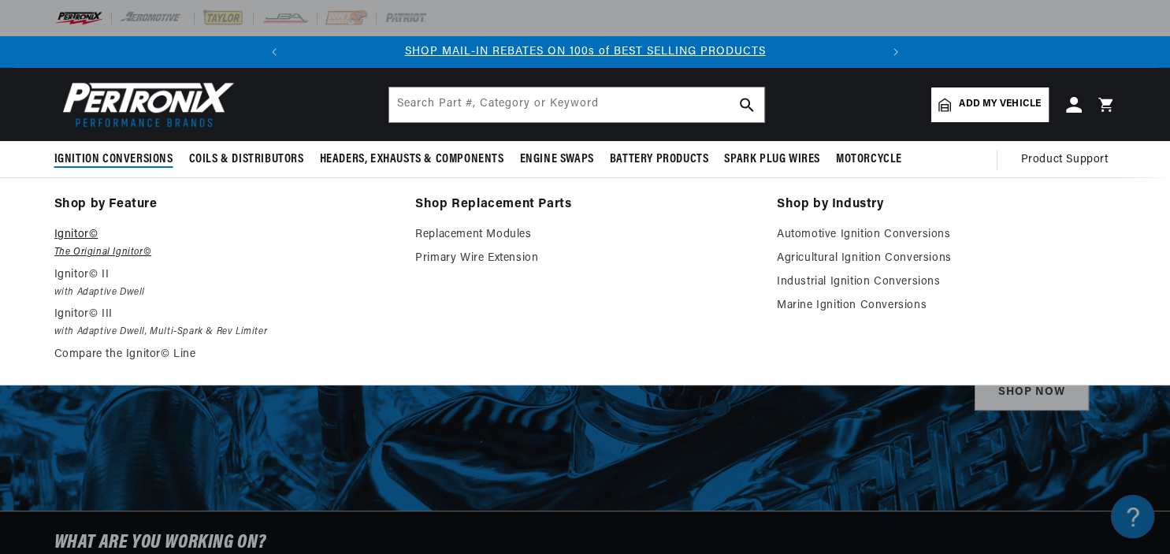
click at [84, 233] on p "Ignitor©" at bounding box center [224, 234] width 340 height 19
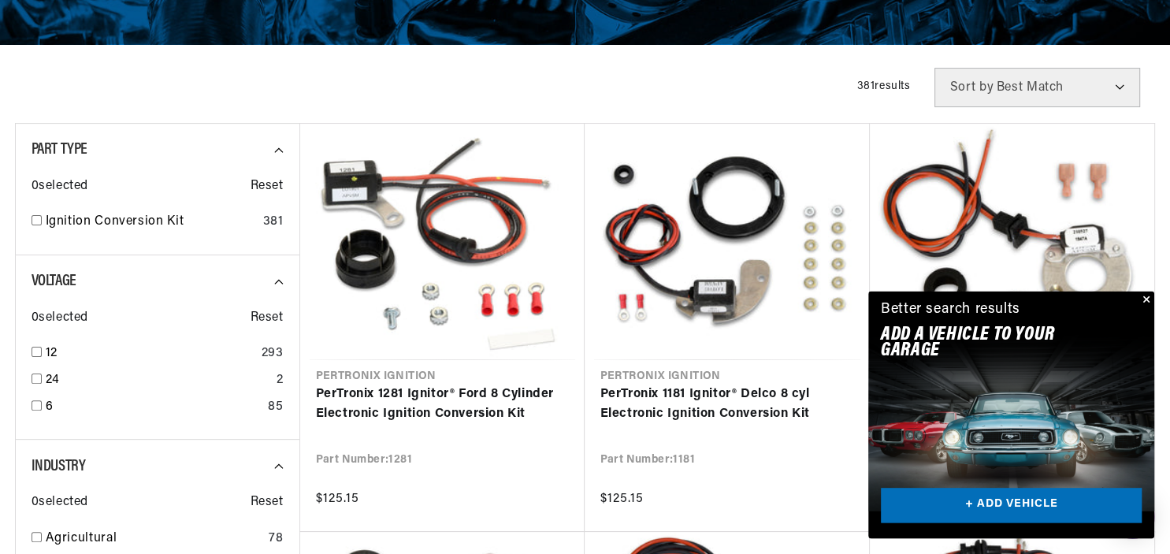
scroll to position [0, 589]
click at [1031, 506] on link "+ ADD VEHICLE" at bounding box center [1011, 505] width 261 height 35
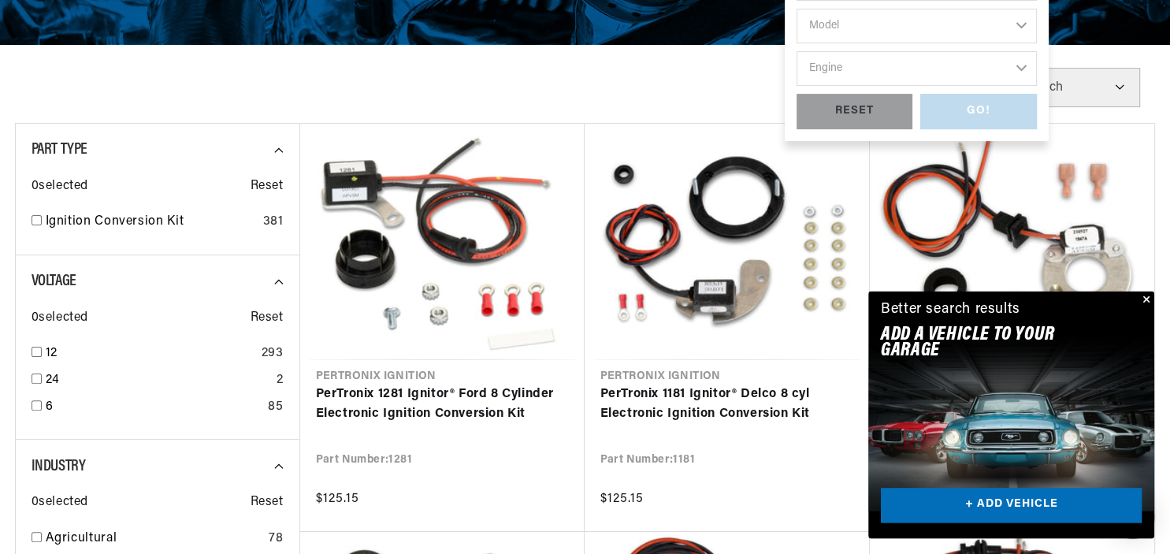
scroll to position [0, 0]
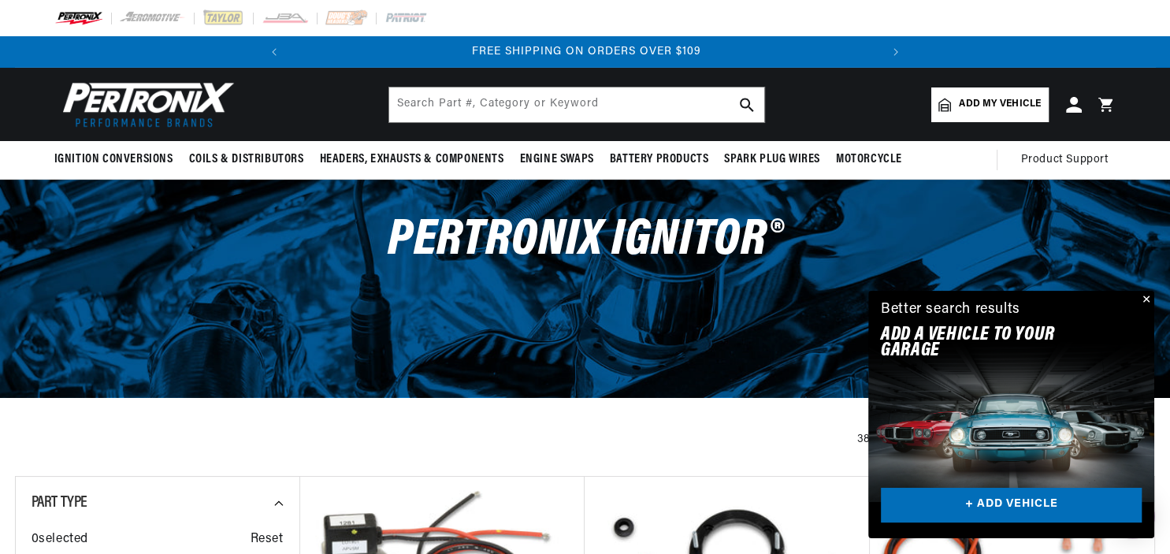
click at [1142, 301] on button "Close" at bounding box center [1144, 300] width 19 height 19
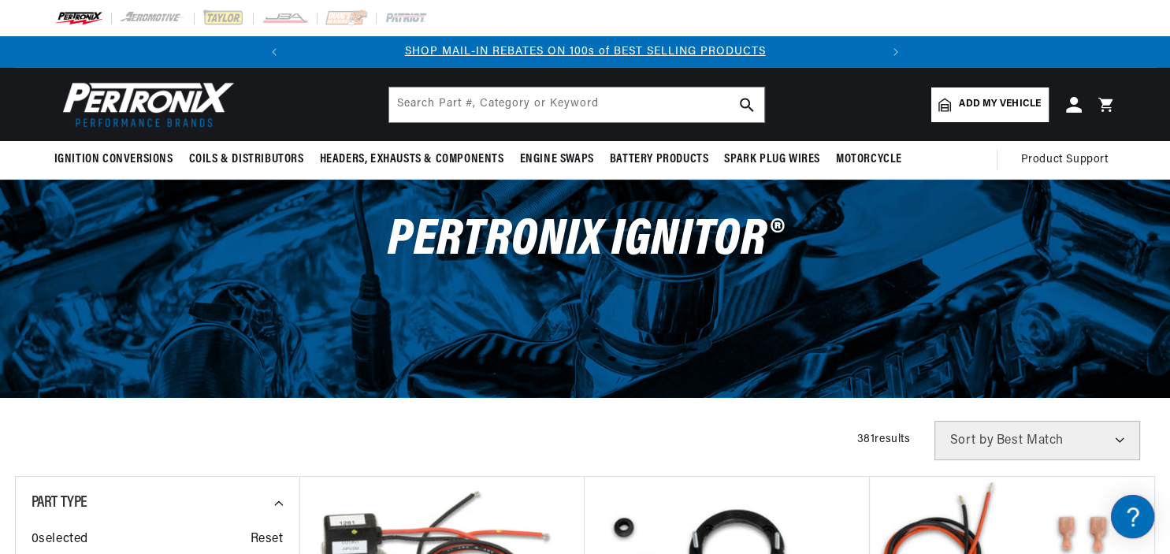
click at [988, 95] on link "Add my vehicle" at bounding box center [989, 104] width 117 height 35
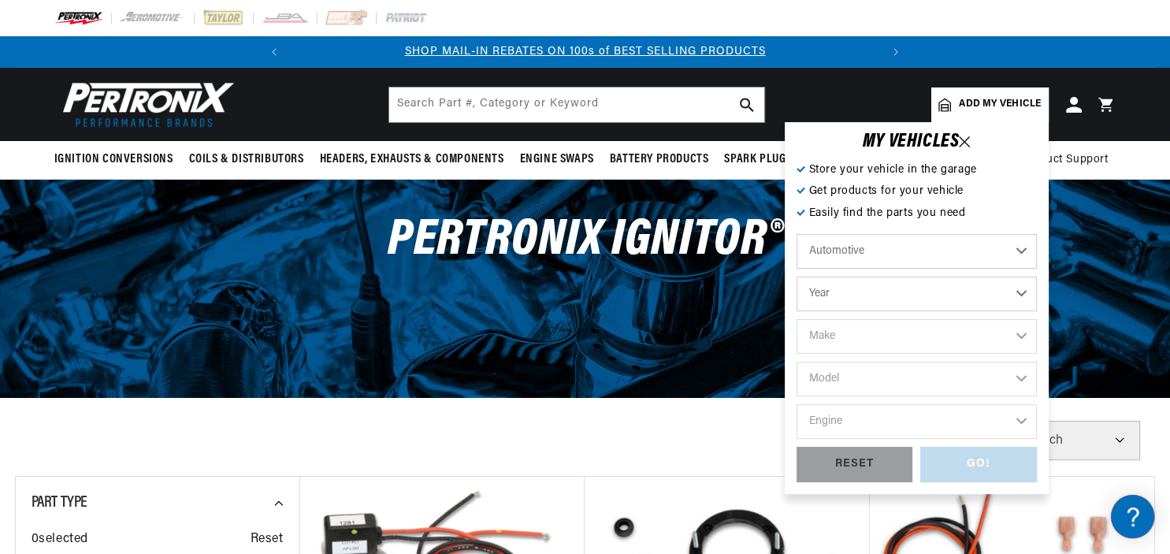
click at [797, 277] on select "Year 2022 2021 2020 2019 2018 2017 2016 2015 2014 2013 2012 2011 2010 2009 2008…" at bounding box center [917, 294] width 240 height 35
select select "1953"
click option "1953" at bounding box center [0, 0] width 0 height 0
select select "1953"
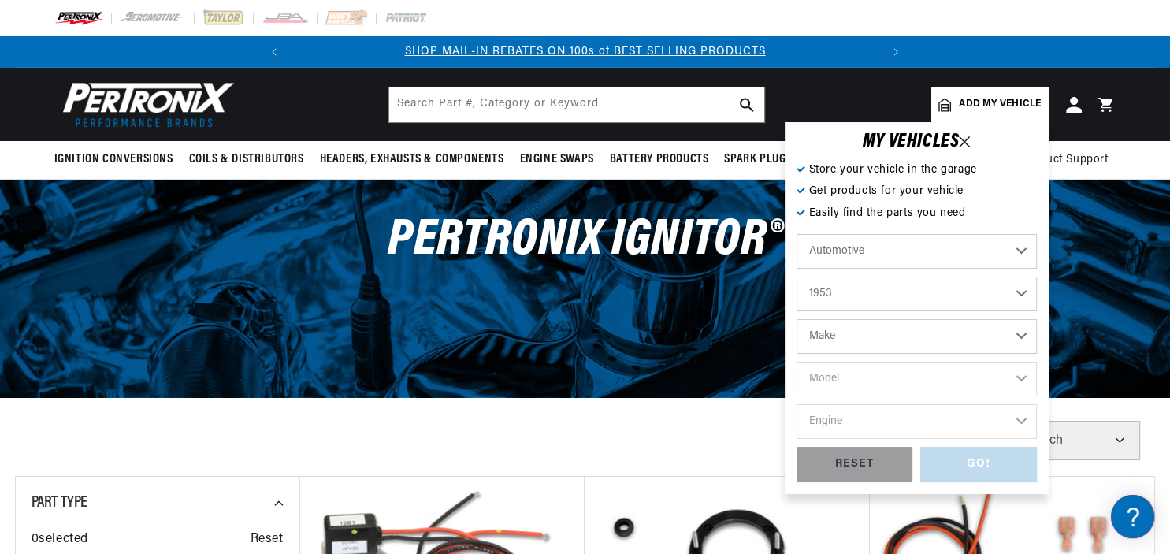
scroll to position [0, 0]
click at [797, 319] on select "Make Aston Martin Austin Austin Healey Buick Cadillac Chevrolet Chrysler Dodge …" at bounding box center [917, 336] width 240 height 35
select select "Chevrolet"
click option "Chevrolet" at bounding box center [0, 0] width 0 height 0
select select "Chevrolet"
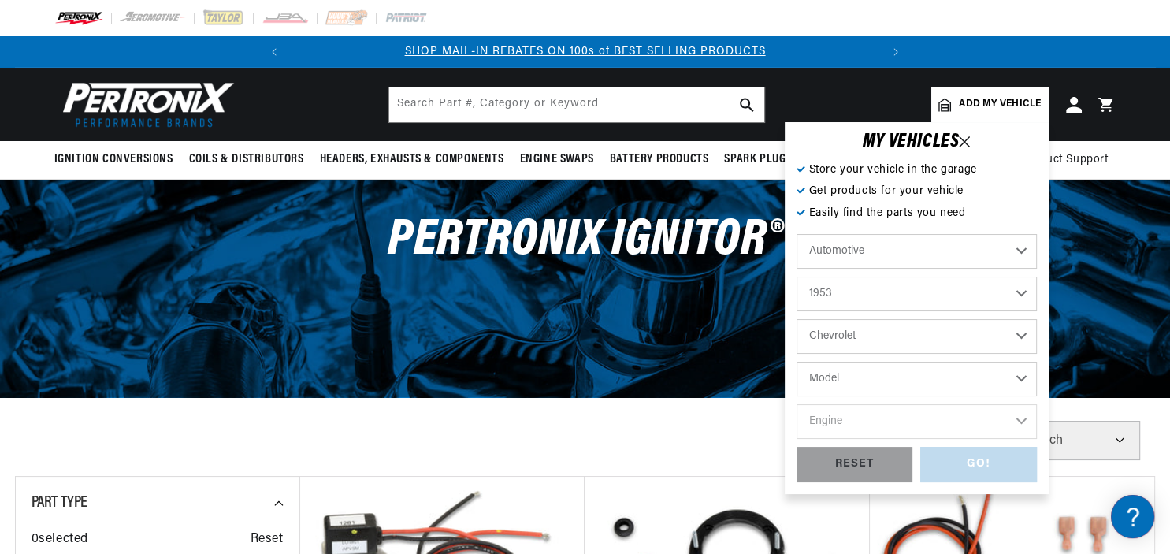
click at [797, 362] on select "Model Bel Air Corvette One-Fifty Series Truck Two-Ten Series" at bounding box center [917, 379] width 240 height 35
select select "Bel-Air"
click option "Bel Air" at bounding box center [0, 0] width 0 height 0
select select "Bel-Air"
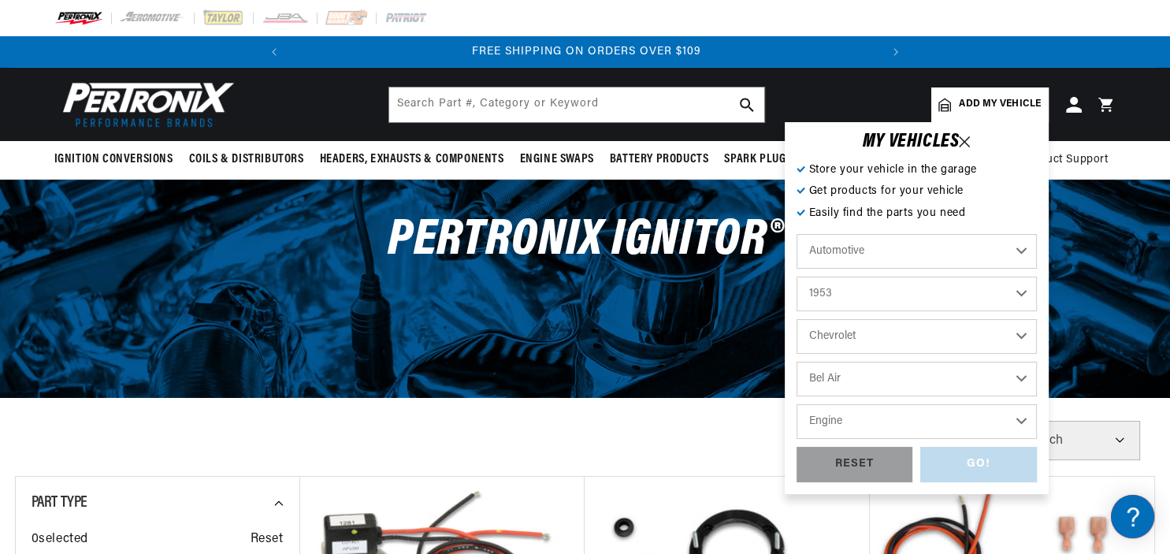
click at [797, 404] on select "Engine 3.8L 3.9L" at bounding box center [917, 421] width 240 height 35
select select "3.8L"
click option "3.8L" at bounding box center [0, 0] width 0 height 0
select select "3.8L"
click at [968, 463] on div "GO!" at bounding box center [978, 464] width 117 height 35
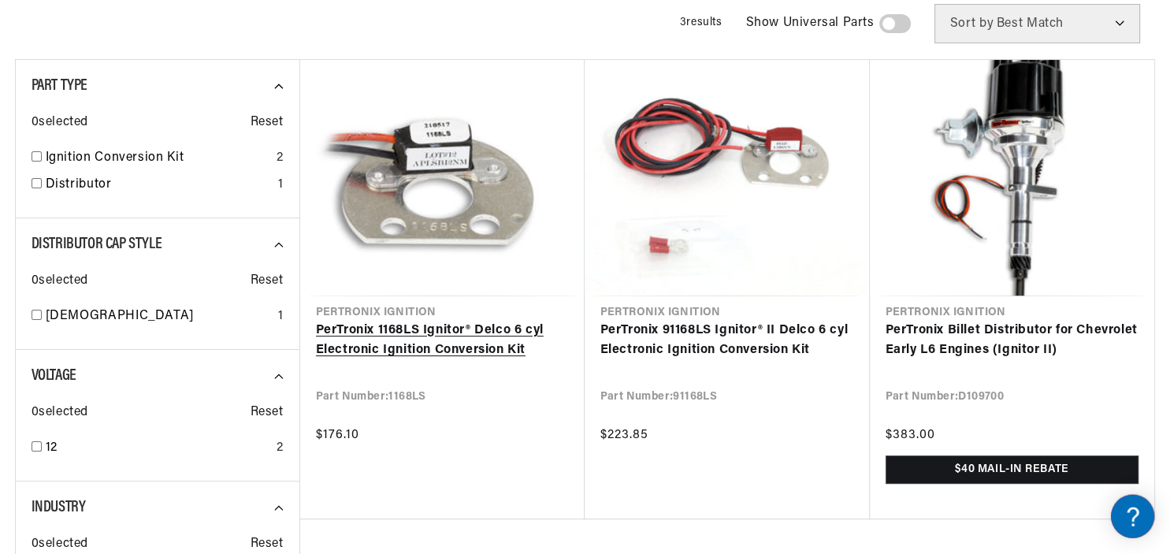
scroll to position [0, 589]
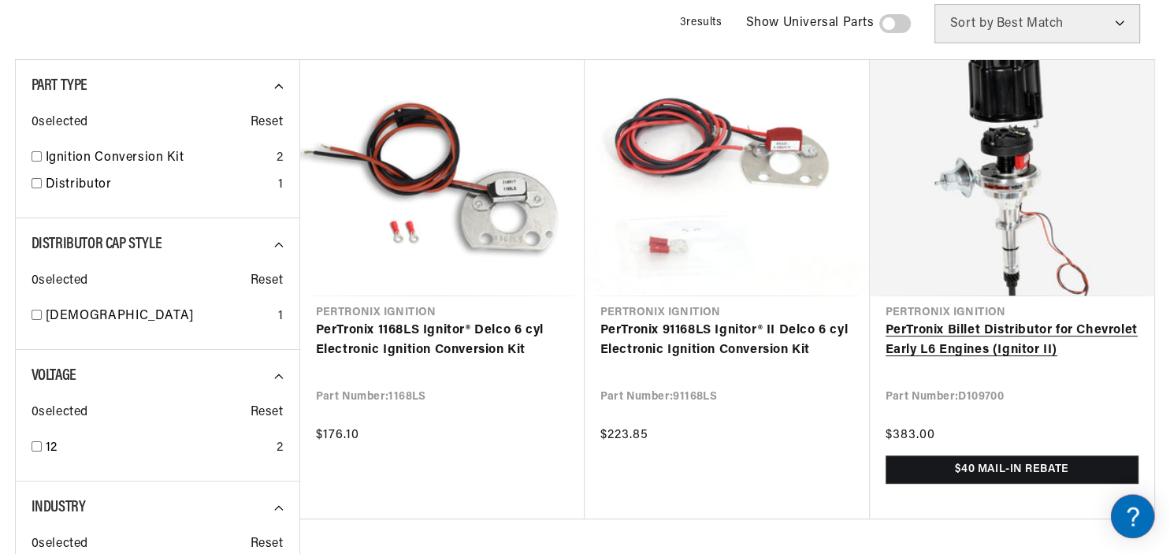
click at [1012, 332] on link "PerTronix Billet Distributor for Chevrolet Early L6 Engines (Ignitor II)" at bounding box center [1012, 341] width 253 height 40
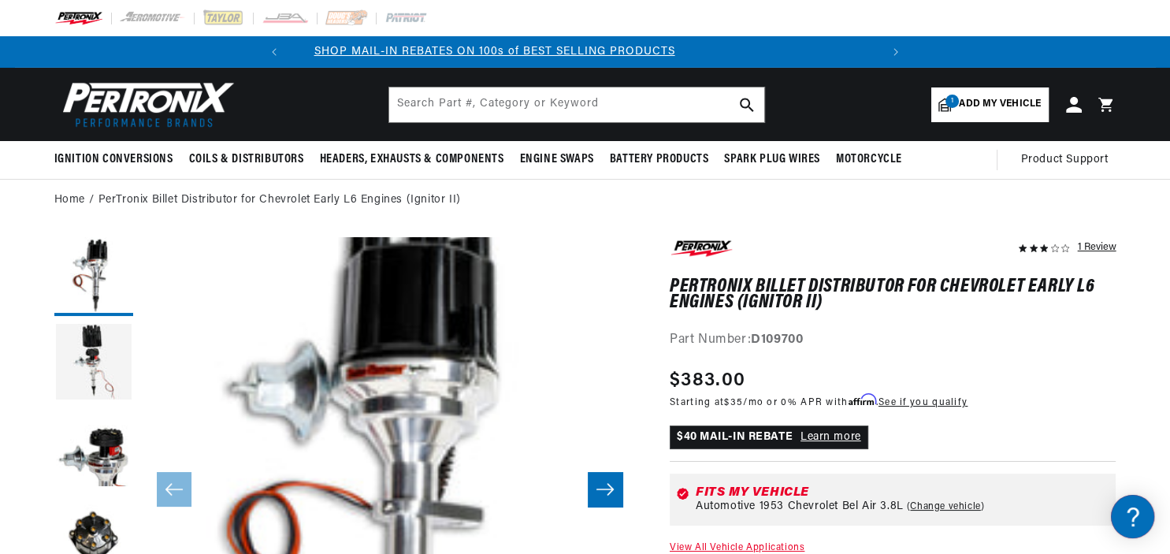
scroll to position [0, 8]
